Goal: Task Accomplishment & Management: Use online tool/utility

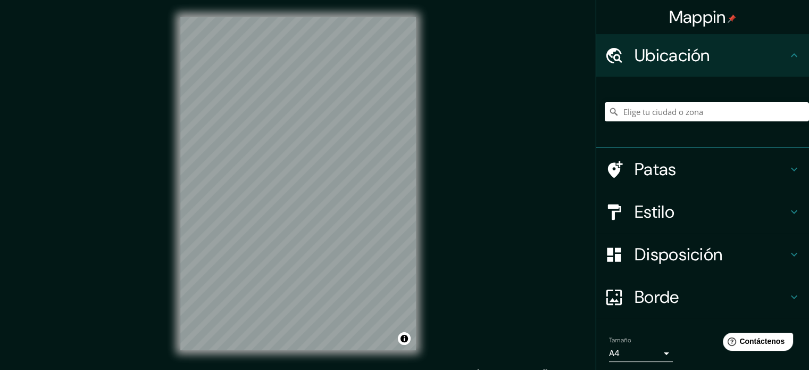
click at [457, 156] on div "Mappin Ubicación Patas Estilo Disposición Borde Elige un borde. Consejo : puede…" at bounding box center [404, 192] width 809 height 384
click at [640, 204] on font "Estilo" at bounding box center [655, 212] width 40 height 22
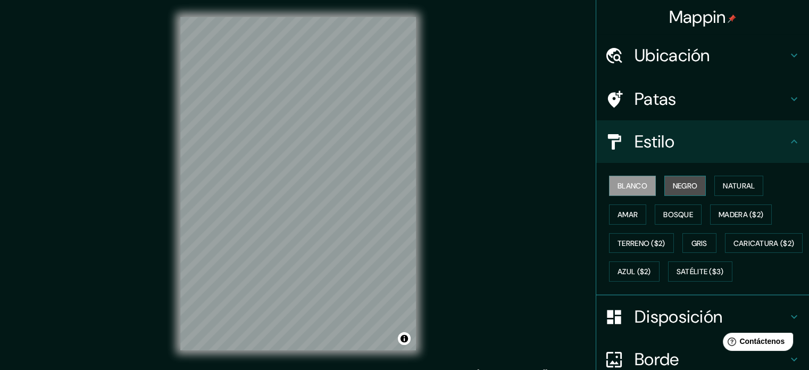
click at [677, 188] on font "Negro" at bounding box center [685, 186] width 25 height 10
click at [634, 188] on font "Blanco" at bounding box center [632, 186] width 30 height 10
click at [691, 240] on font "Gris" at bounding box center [699, 243] width 16 height 10
click at [632, 186] on font "Blanco" at bounding box center [632, 186] width 30 height 10
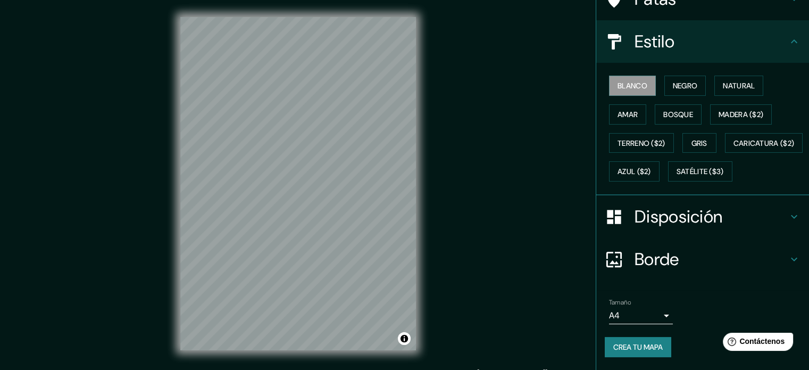
scroll to position [126, 0]
click at [613, 346] on font "Crea tu mapa" at bounding box center [637, 347] width 49 height 10
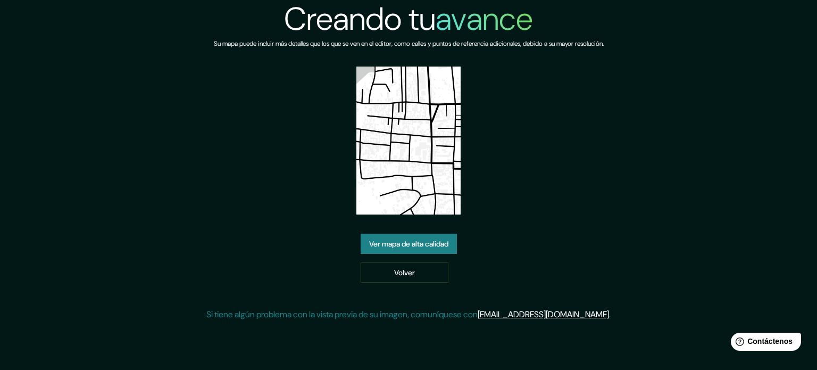
click at [413, 248] on font "Ver mapa de alta calidad" at bounding box center [408, 244] width 79 height 10
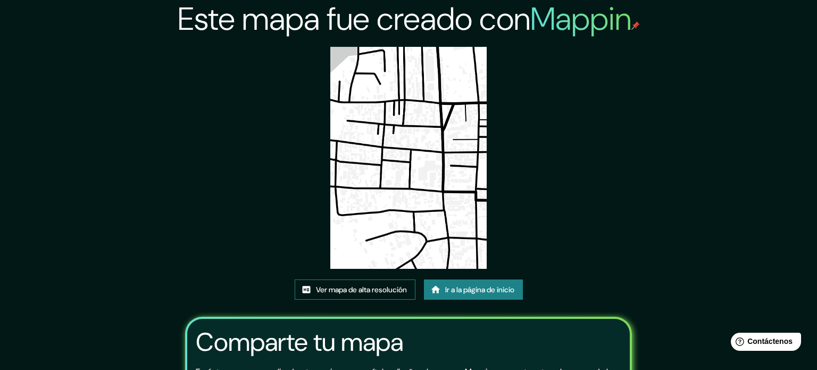
click at [357, 282] on font "Ver mapa de alta resolución" at bounding box center [361, 289] width 91 height 14
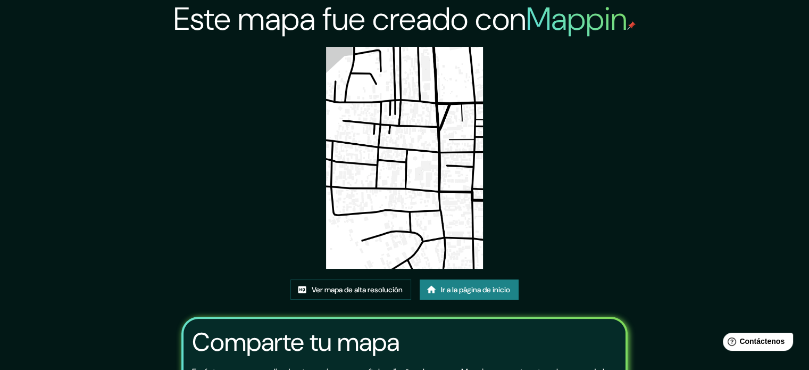
click at [476, 293] on font "Ir a la página de inicio" at bounding box center [475, 290] width 69 height 10
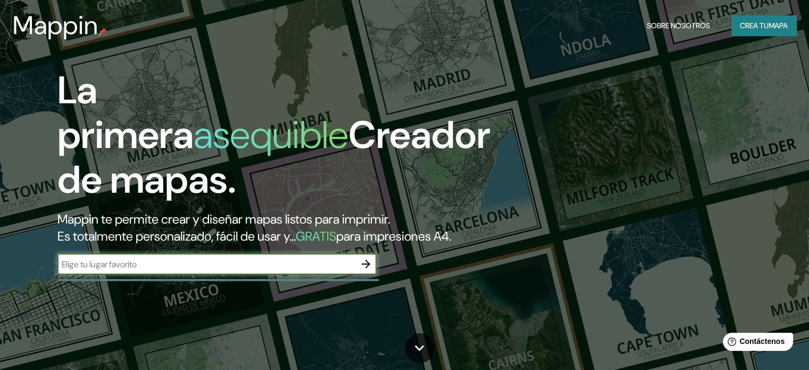
click at [354, 270] on input "text" at bounding box center [206, 264] width 298 height 12
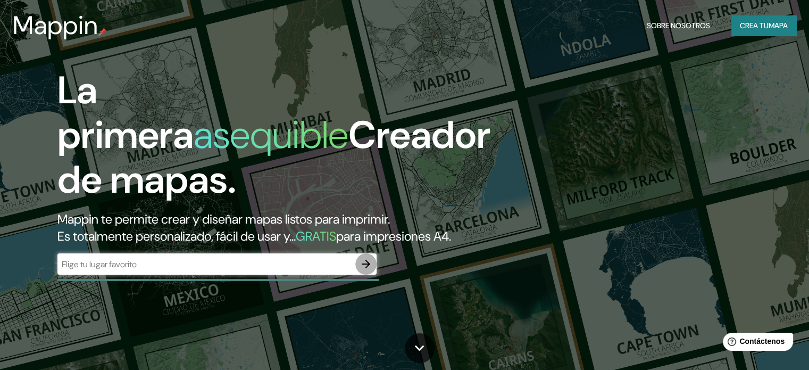
click at [364, 270] on icon "button" at bounding box center [366, 263] width 13 height 13
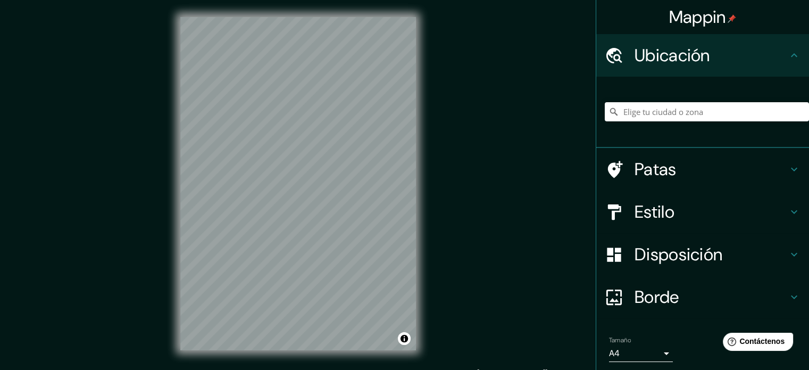
click at [434, 235] on div "Mappin Ubicación Patas Estilo Disposición Borde Elige un borde. Consejo : puede…" at bounding box center [404, 192] width 809 height 384
click at [666, 211] on font "Estilo" at bounding box center [655, 212] width 40 height 22
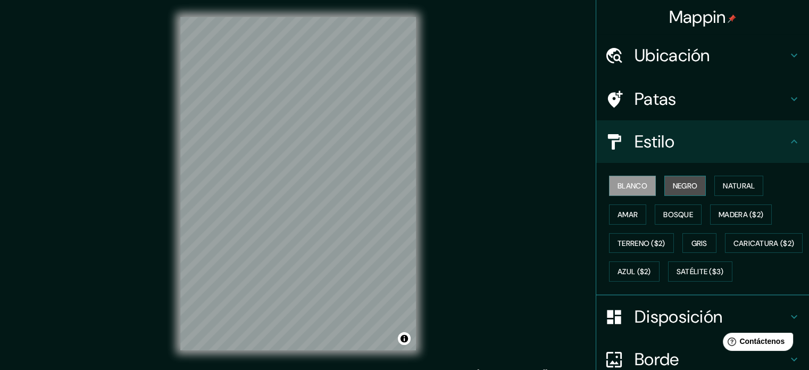
click at [685, 180] on font "Negro" at bounding box center [685, 186] width 25 height 14
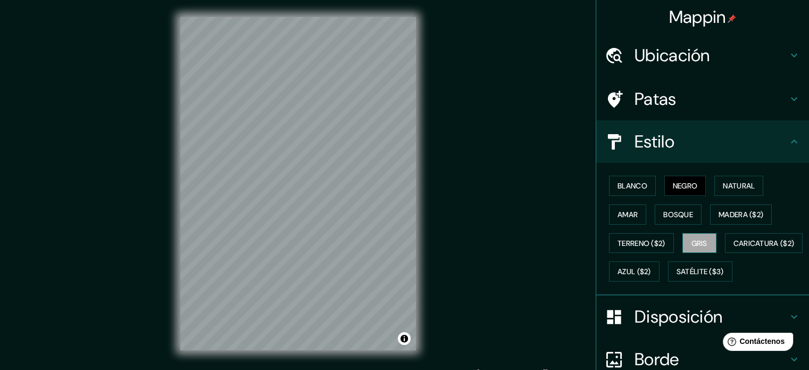
click at [702, 245] on font "Gris" at bounding box center [699, 243] width 16 height 10
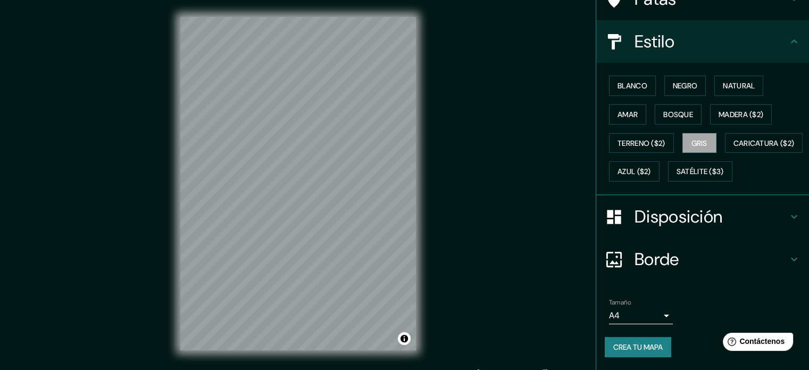
scroll to position [126, 0]
click at [632, 349] on font "Crea tu mapa" at bounding box center [637, 347] width 49 height 10
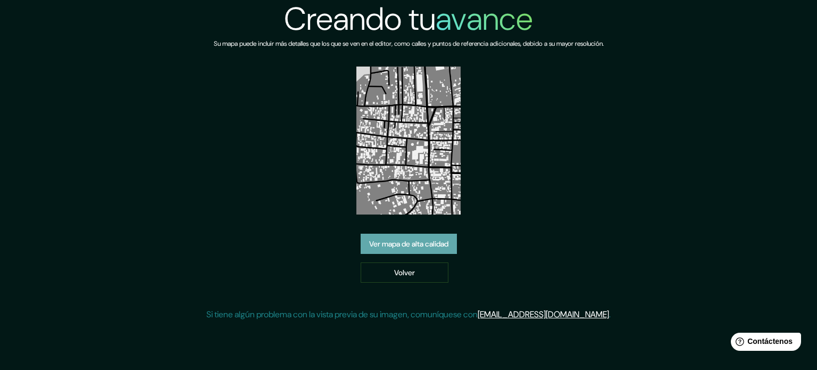
click at [400, 241] on font "Ver mapa de alta calidad" at bounding box center [408, 244] width 79 height 10
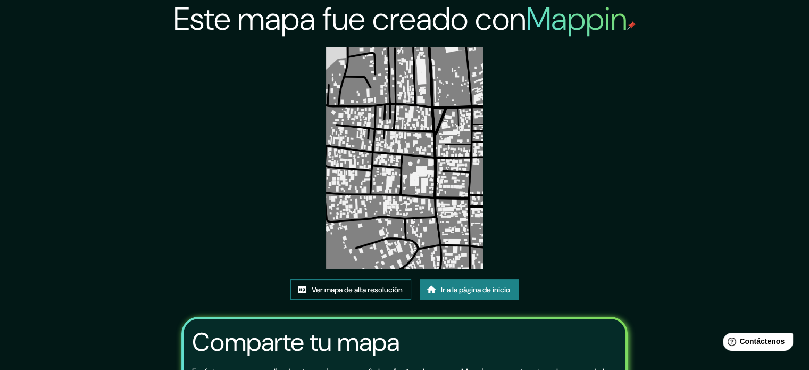
click at [347, 293] on font "Ver mapa de alta resolución" at bounding box center [357, 290] width 91 height 10
